Goal: Task Accomplishment & Management: Use online tool/utility

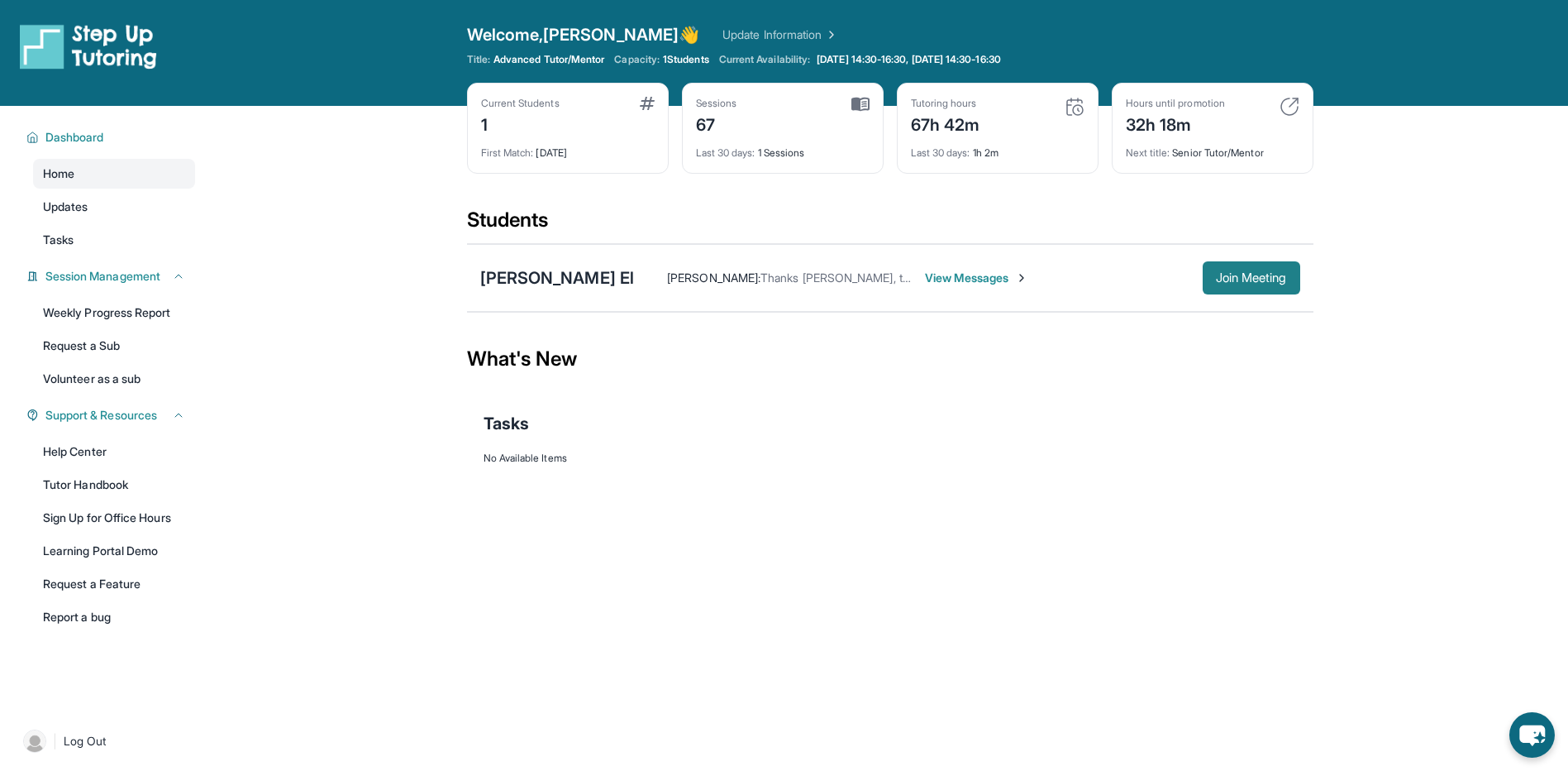
click at [1251, 279] on span "Join Meeting" at bounding box center [1251, 278] width 71 height 10
click at [1238, 277] on span "Join Meeting" at bounding box center [1251, 278] width 71 height 10
click at [1220, 279] on span "Join Meeting" at bounding box center [1251, 278] width 71 height 10
